Goal: Information Seeking & Learning: Get advice/opinions

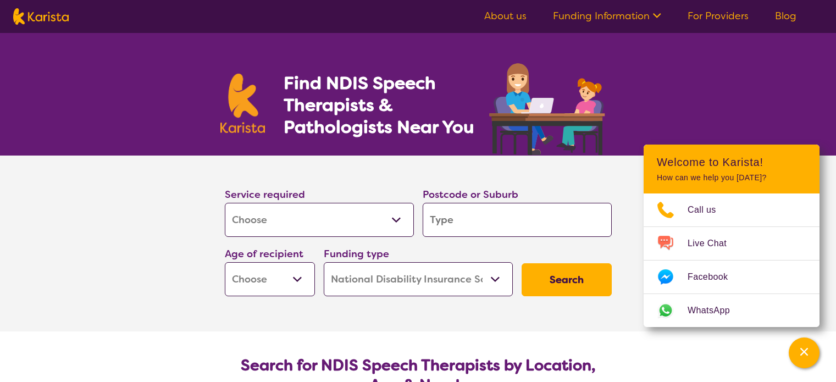
select select "[MEDICAL_DATA]"
select select "NDIS"
select select "[MEDICAL_DATA]"
select select "NDIS"
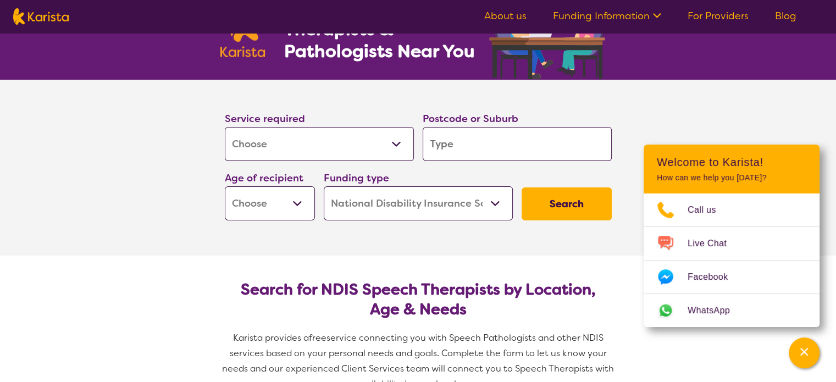
scroll to position [79, 0]
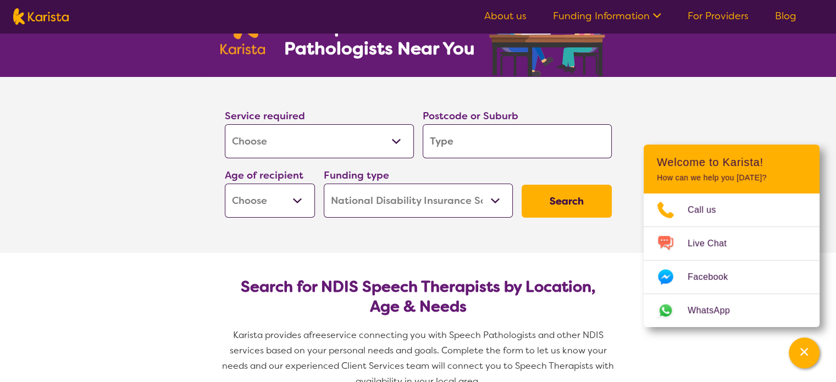
click at [300, 202] on select "Early Childhood - 0 to 9 Child - 10 to 11 Adolescent - 12 to 17 Adult - 18 to 6…" at bounding box center [270, 200] width 90 height 34
select select "AD"
click at [225, 183] on select "Early Childhood - 0 to 9 Child - 10 to 11 Adolescent - 12 to 17 Adult - 18 to 6…" at bounding box center [270, 200] width 90 height 34
select select "AD"
click at [455, 147] on input "search" at bounding box center [516, 141] width 189 height 34
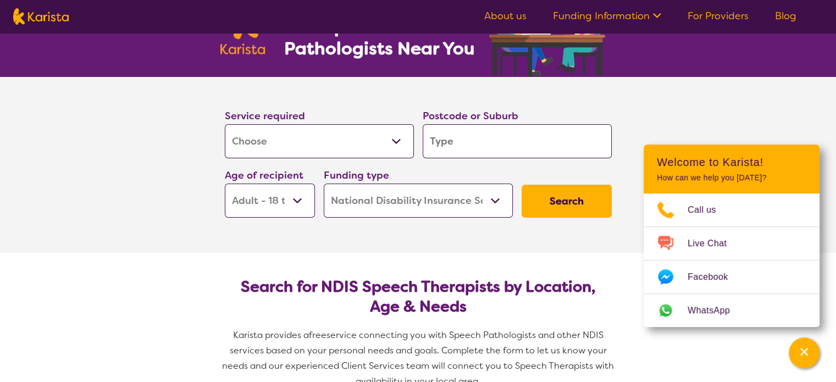
type input "3"
type input "30"
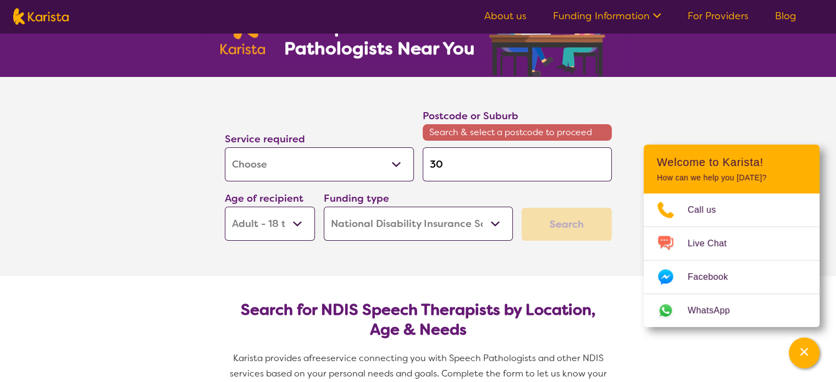
type input "302"
type input "3025"
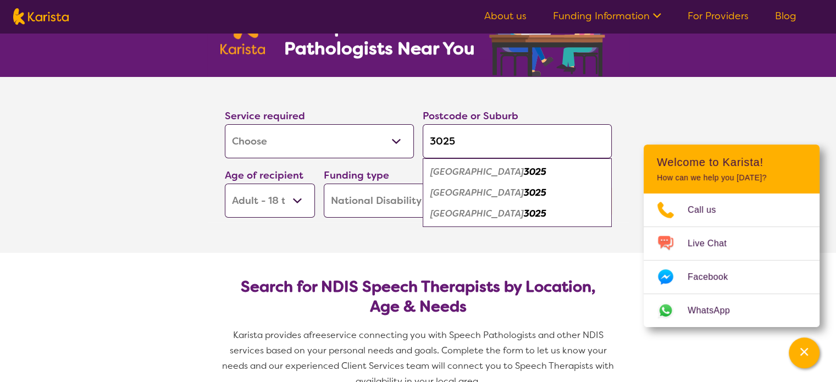
type input "3025"
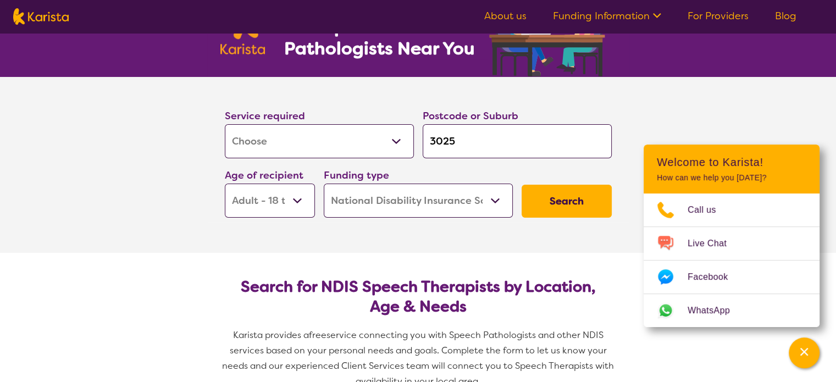
type input "3025"
type input "302"
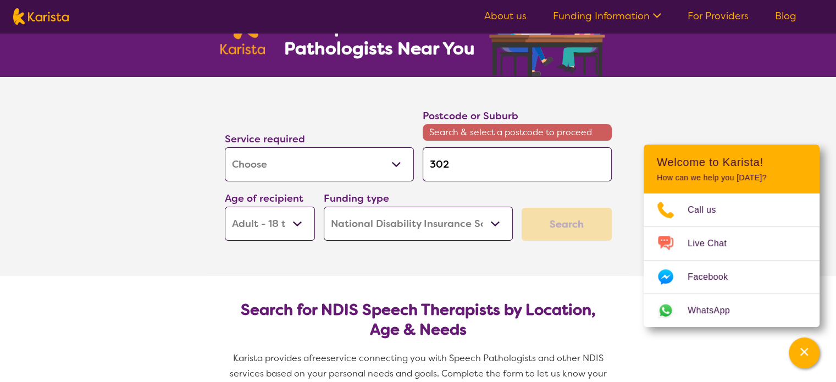
type input "30"
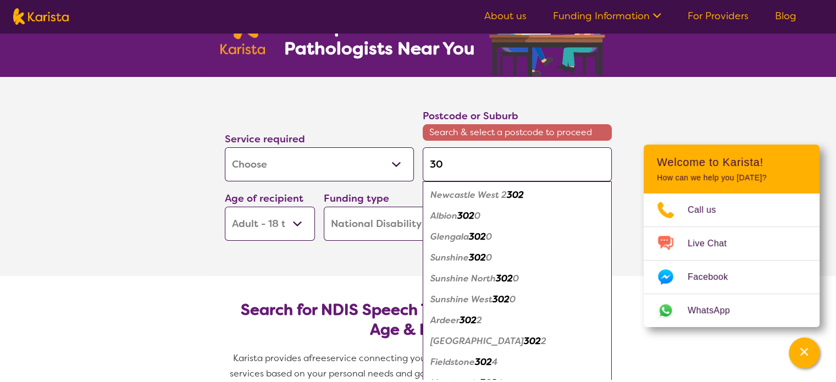
type input "3"
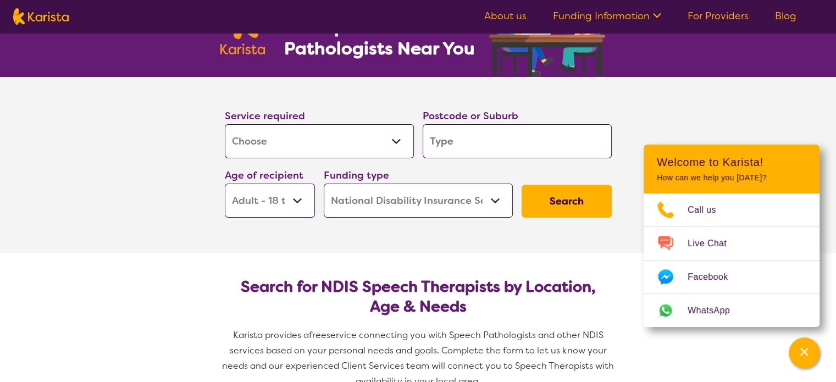
type input "M"
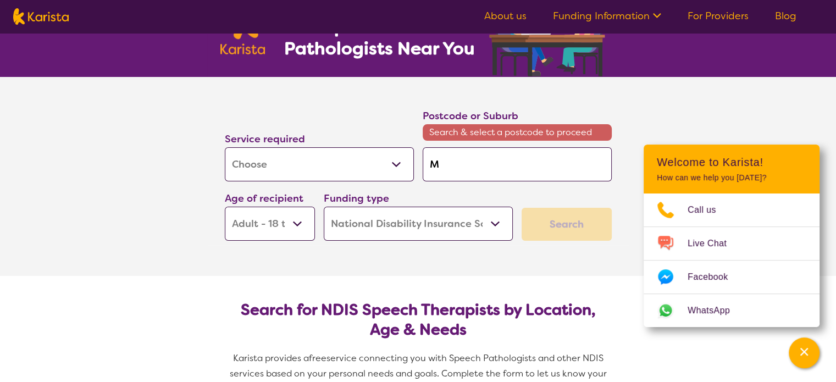
type input "Ma"
type input "Man"
type input "Mano"
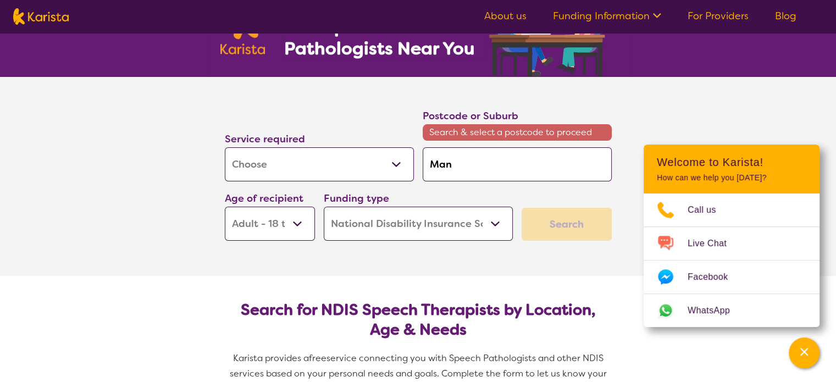
type input "Mano"
type input "Manor"
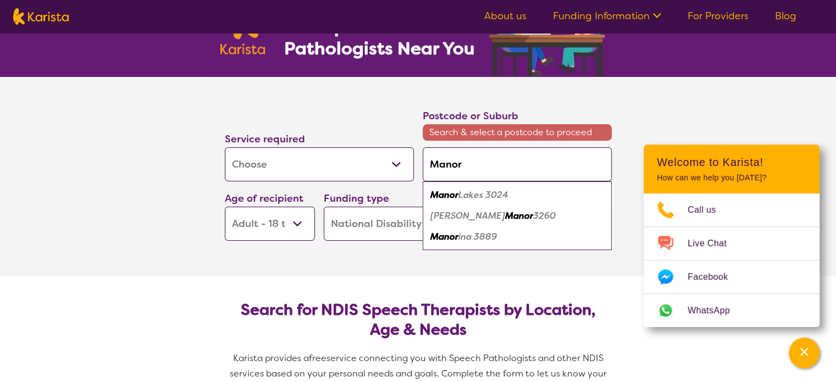
click at [459, 198] on em "Lakes 3024" at bounding box center [483, 195] width 50 height 12
type input "3024"
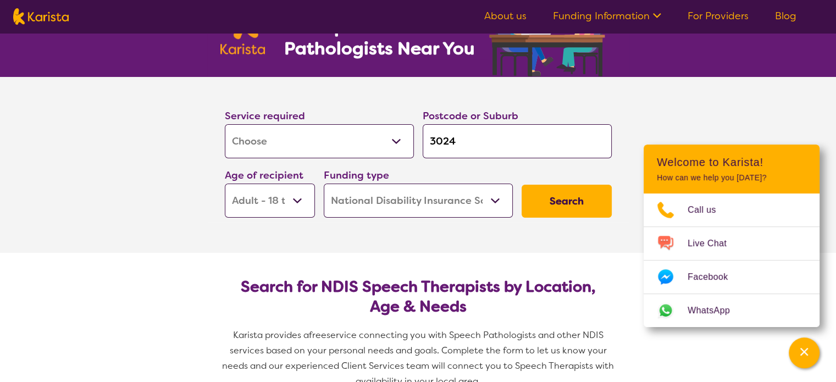
click at [371, 137] on select "Allied Health Assistant Assessment (ADHD or Autism) Behaviour support Counselli…" at bounding box center [319, 141] width 189 height 34
click at [569, 191] on button "Search" at bounding box center [566, 201] width 90 height 33
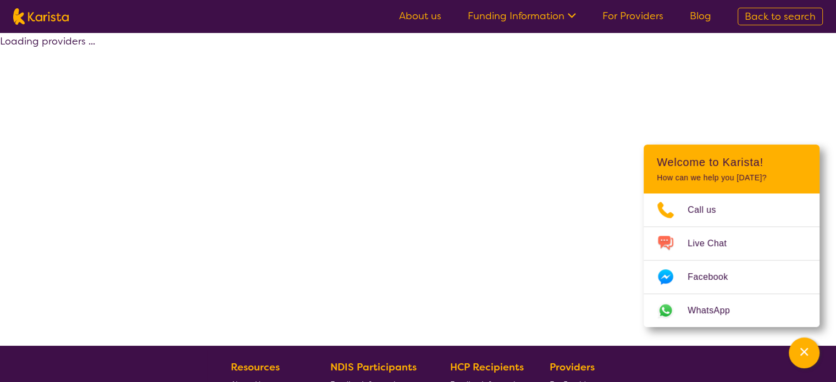
select select "by_score"
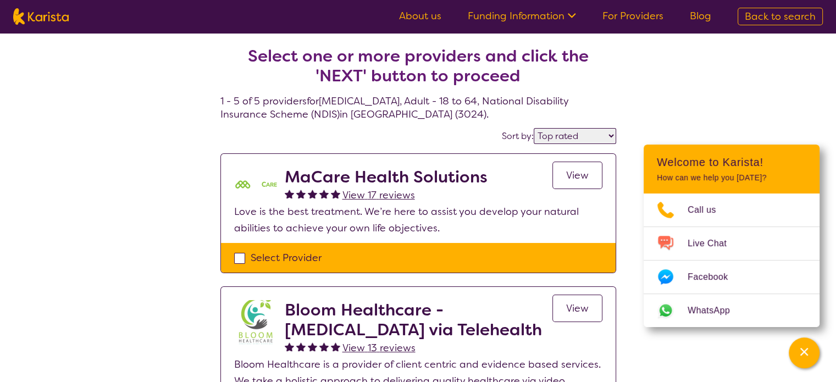
click at [570, 190] on div "View" at bounding box center [577, 185] width 50 height 36
click at [569, 177] on span "View" at bounding box center [577, 175] width 23 height 13
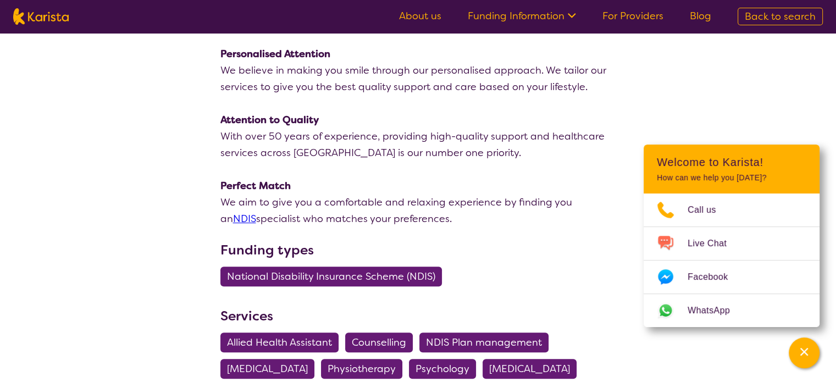
scroll to position [272, 0]
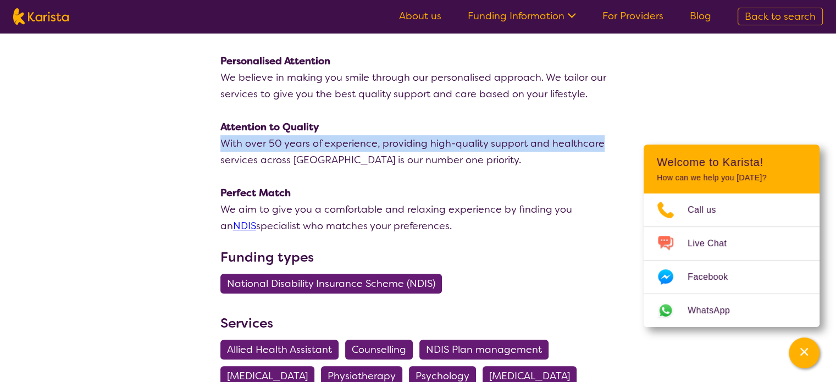
drag, startPoint x: 827, startPoint y: 151, endPoint x: 827, endPoint y: 119, distance: 31.3
click at [827, 119] on div "search results MaCare Health Solutions View 17 reviews Review this provider Con…" at bounding box center [418, 312] width 836 height 1104
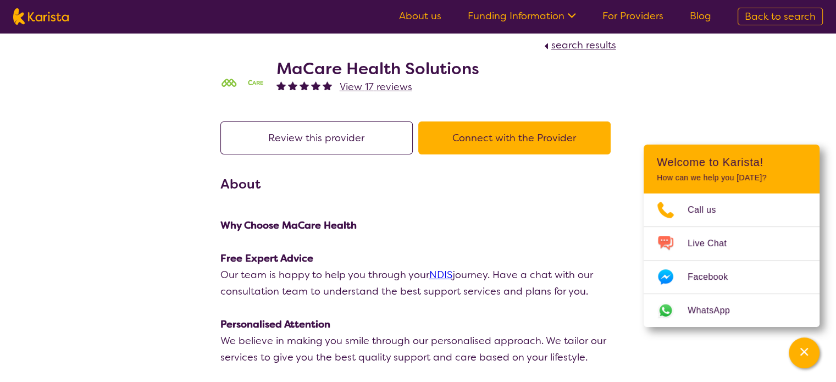
scroll to position [0, 0]
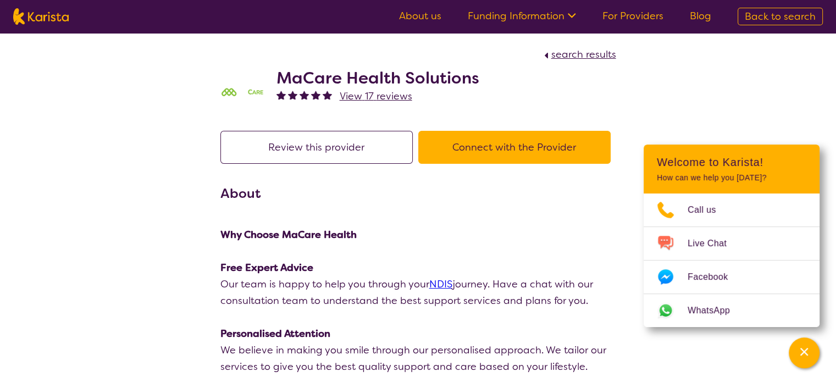
click at [490, 144] on button "Connect with the Provider" at bounding box center [514, 147] width 192 height 33
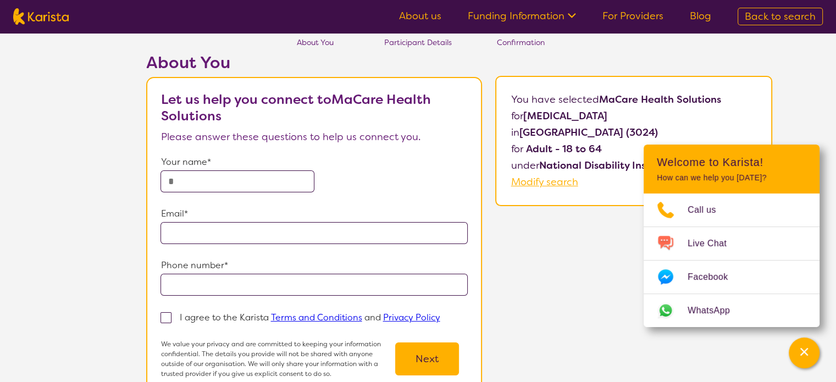
scroll to position [25, 0]
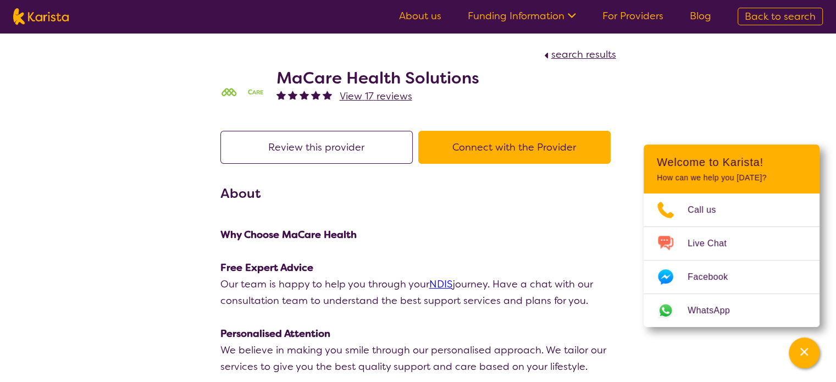
select select "by_score"
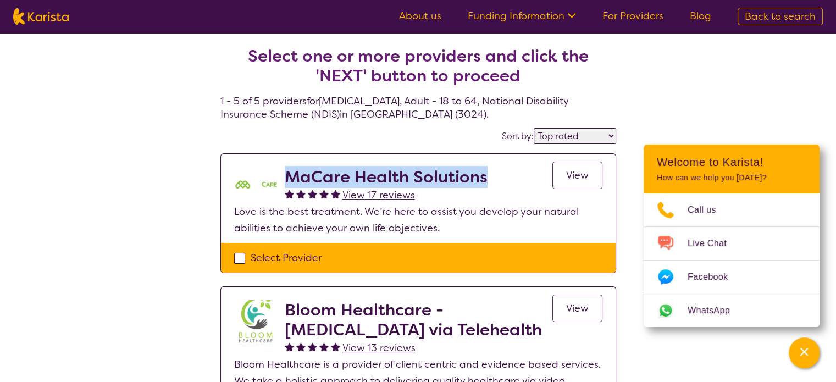
drag, startPoint x: 288, startPoint y: 176, endPoint x: 486, endPoint y: 173, distance: 197.3
click at [486, 173] on div "MaCare Health Solutions View 17 reviews View" at bounding box center [444, 185] width 318 height 36
copy h2 "MaCare Health Solutions"
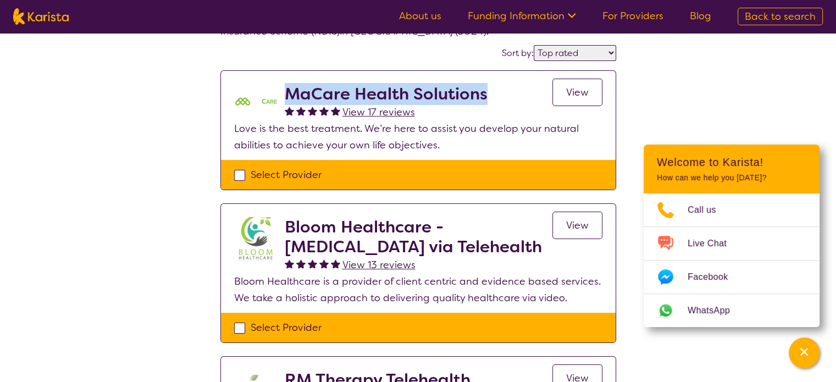
scroll to position [81, 0]
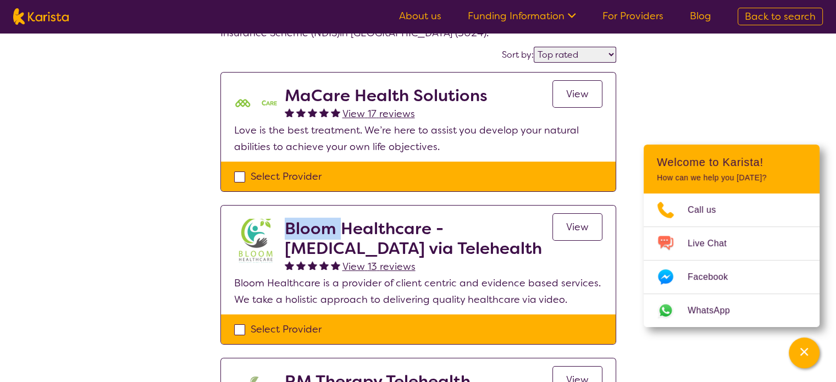
drag, startPoint x: 287, startPoint y: 228, endPoint x: 340, endPoint y: 230, distance: 53.3
click at [340, 230] on h2 "Bloom Healthcare - [MEDICAL_DATA] via Telehealth" at bounding box center [419, 239] width 268 height 40
click at [481, 249] on h2 "Bloom Healthcare - [MEDICAL_DATA] via Telehealth" at bounding box center [419, 239] width 268 height 40
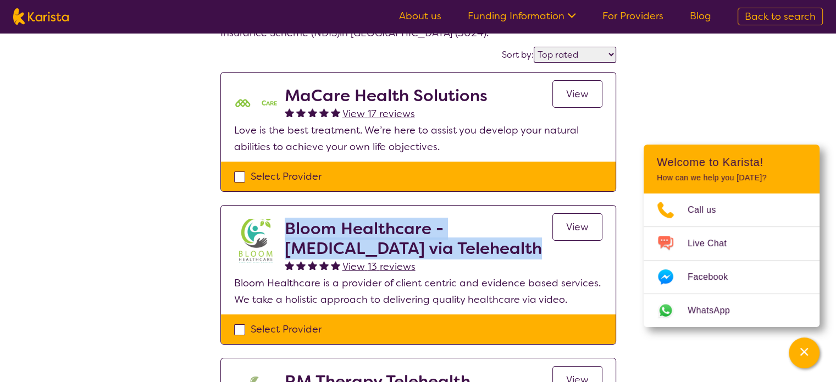
drag, startPoint x: 481, startPoint y: 249, endPoint x: 285, endPoint y: 228, distance: 197.8
click at [285, 228] on h2 "Bloom Healthcare - [MEDICAL_DATA] via Telehealth" at bounding box center [419, 239] width 268 height 40
drag, startPoint x: 387, startPoint y: 228, endPoint x: 372, endPoint y: 228, distance: 15.4
copy h2 "Bloom Healthcare - [MEDICAL_DATA] via Telehealth"
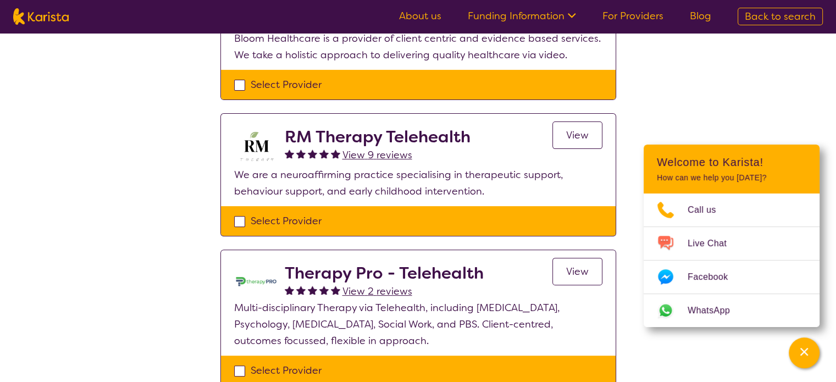
scroll to position [330, 0]
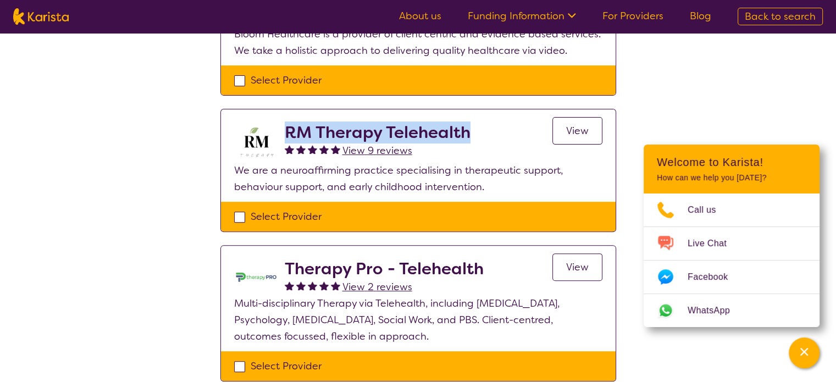
drag, startPoint x: 287, startPoint y: 129, endPoint x: 470, endPoint y: 129, distance: 182.9
click at [470, 129] on h2 "RM Therapy Telehealth" at bounding box center [378, 133] width 186 height 20
copy h2 "RM Therapy Telehealth"
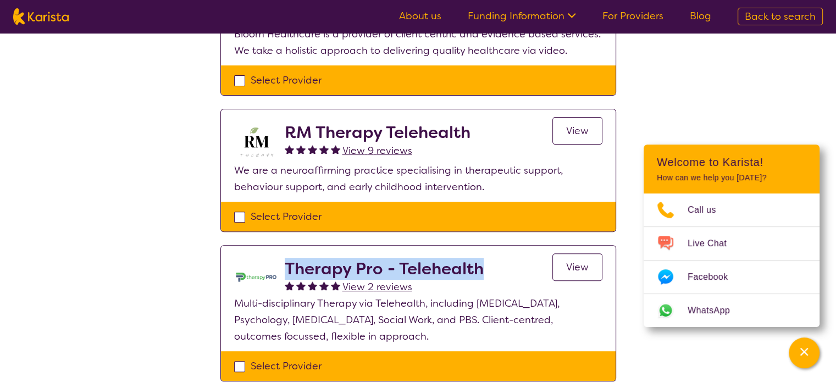
drag, startPoint x: 288, startPoint y: 264, endPoint x: 483, endPoint y: 262, distance: 195.0
click at [483, 262] on div "Therapy Pro - Telehealth View 2 reviews View" at bounding box center [444, 277] width 318 height 36
click at [422, 267] on h2 "Therapy Pro - Telehealth" at bounding box center [384, 269] width 199 height 20
drag, startPoint x: 286, startPoint y: 268, endPoint x: 489, endPoint y: 274, distance: 203.4
click at [489, 274] on div "Therapy Pro - Telehealth View 2 reviews View" at bounding box center [444, 277] width 318 height 36
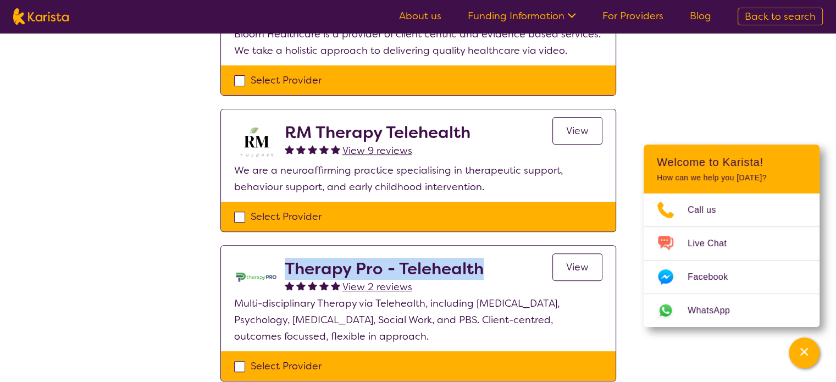
click at [454, 268] on h2 "Therapy Pro - Telehealth" at bounding box center [384, 269] width 199 height 20
drag, startPoint x: 288, startPoint y: 265, endPoint x: 485, endPoint y: 268, distance: 196.7
click at [485, 268] on div "Therapy Pro - Telehealth View 2 reviews View" at bounding box center [444, 277] width 318 height 36
click at [465, 269] on h2 "Therapy Pro - Telehealth" at bounding box center [384, 269] width 199 height 20
drag, startPoint x: 288, startPoint y: 263, endPoint x: 482, endPoint y: 268, distance: 194.0
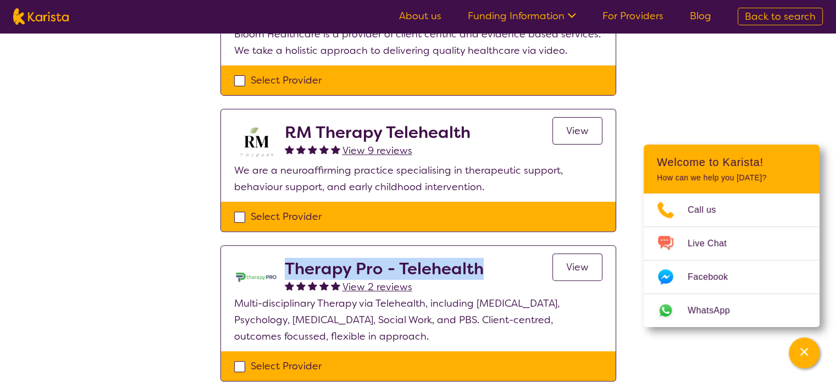
click at [482, 268] on h2 "Therapy Pro - Telehealth" at bounding box center [384, 269] width 199 height 20
copy h2 "Therapy Pro - Telehealth"
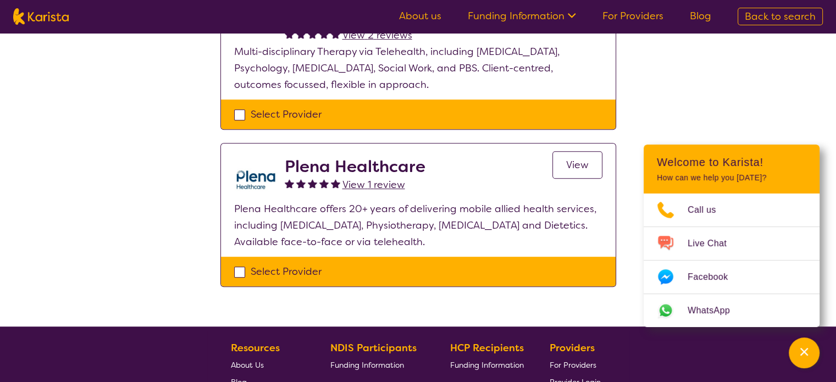
scroll to position [580, 0]
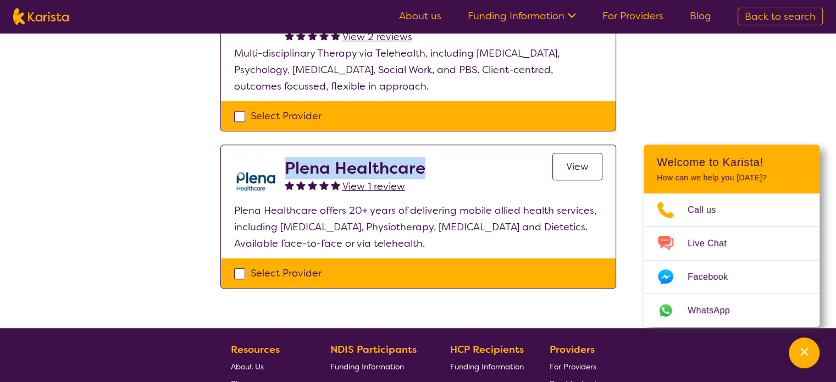
drag, startPoint x: 281, startPoint y: 163, endPoint x: 440, endPoint y: 158, distance: 158.8
click at [440, 158] on div "Plena Healthcare View 1 review View" at bounding box center [418, 180] width 368 height 44
copy h2 "Plena Healthcare"
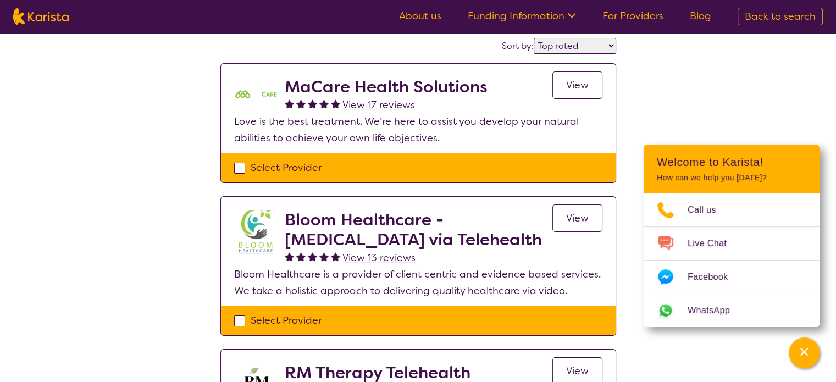
scroll to position [0, 0]
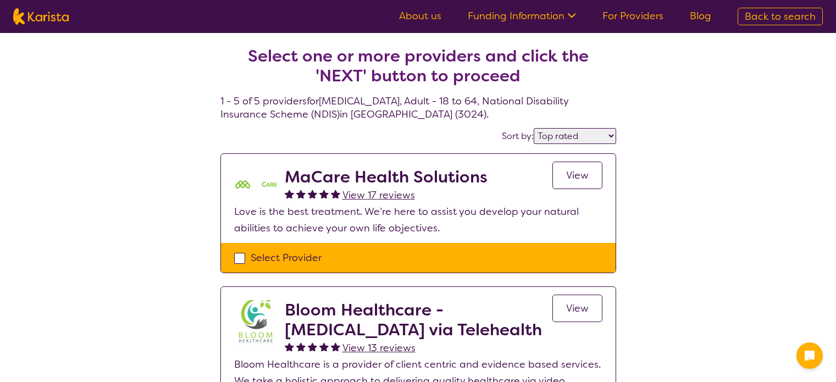
select select "by_score"
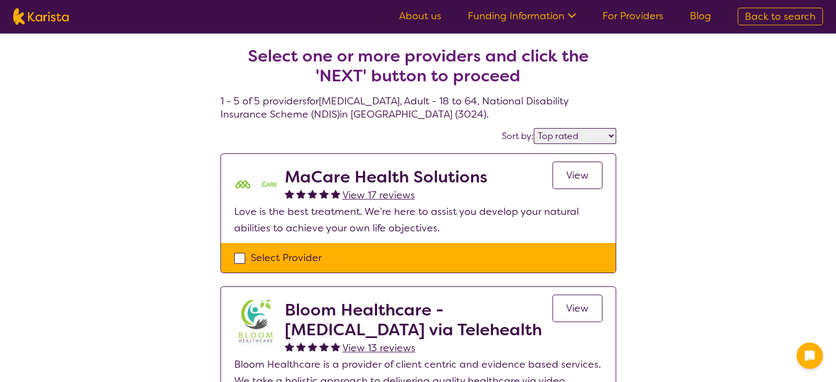
scroll to position [334, 0]
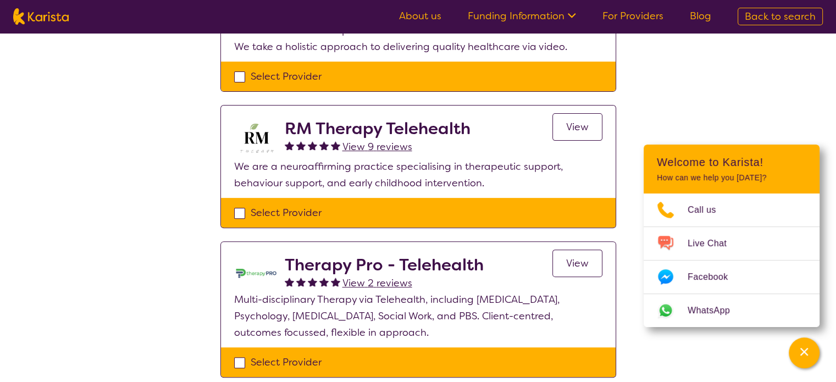
click at [582, 124] on span "View" at bounding box center [577, 126] width 23 height 13
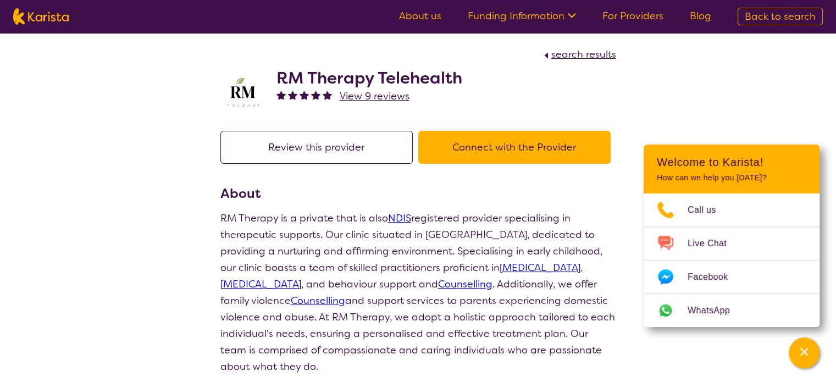
click at [440, 144] on button "Connect with the Provider" at bounding box center [514, 147] width 192 height 33
